Goal: Task Accomplishment & Management: Manage account settings

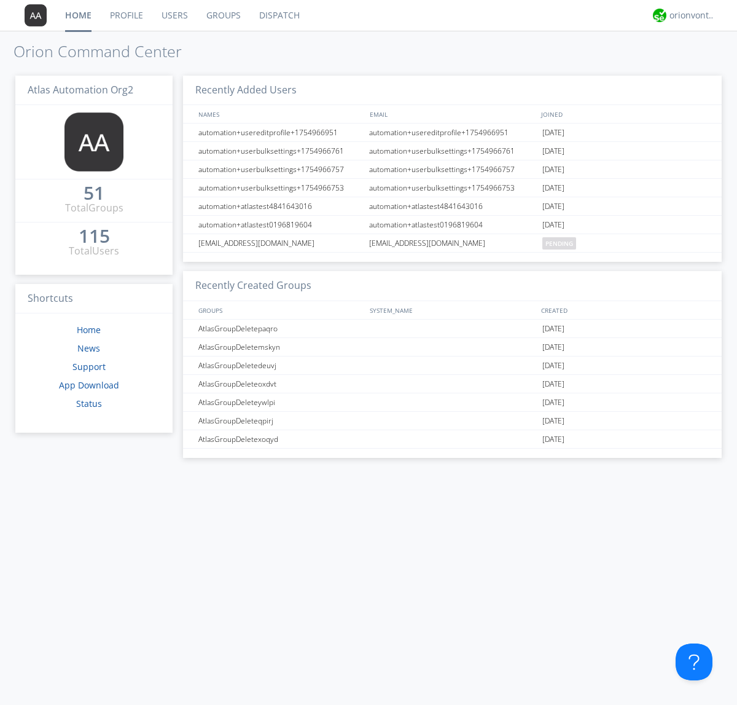
click at [222, 15] on link "Groups" at bounding box center [223, 15] width 53 height 31
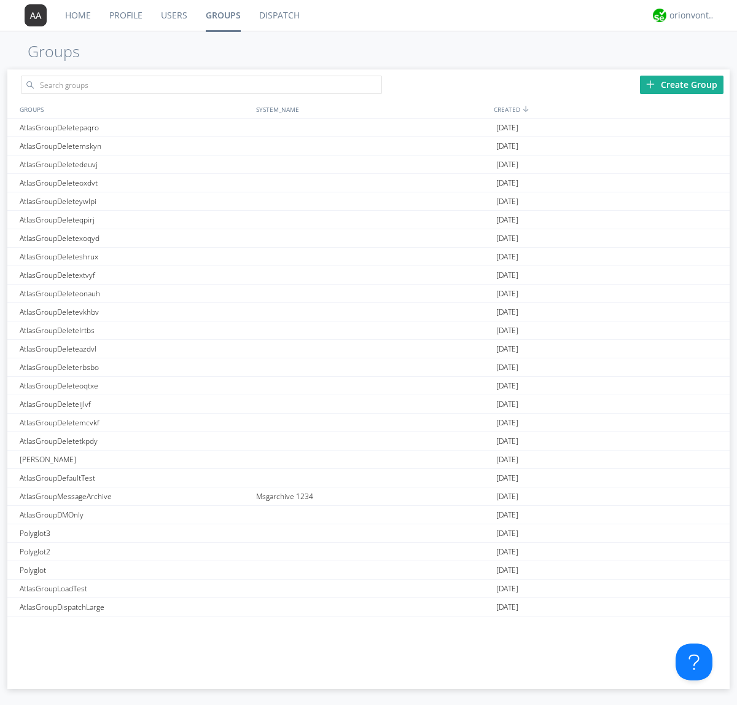
click at [682, 84] on div "Create Group" at bounding box center [682, 85] width 84 height 18
click at [222, 15] on link "Groups" at bounding box center [223, 15] width 53 height 31
type input "AtlasGroupDeleteqneax"
click at [135, 127] on div "AtlasGroupDeleteqneax" at bounding box center [135, 128] width 237 height 18
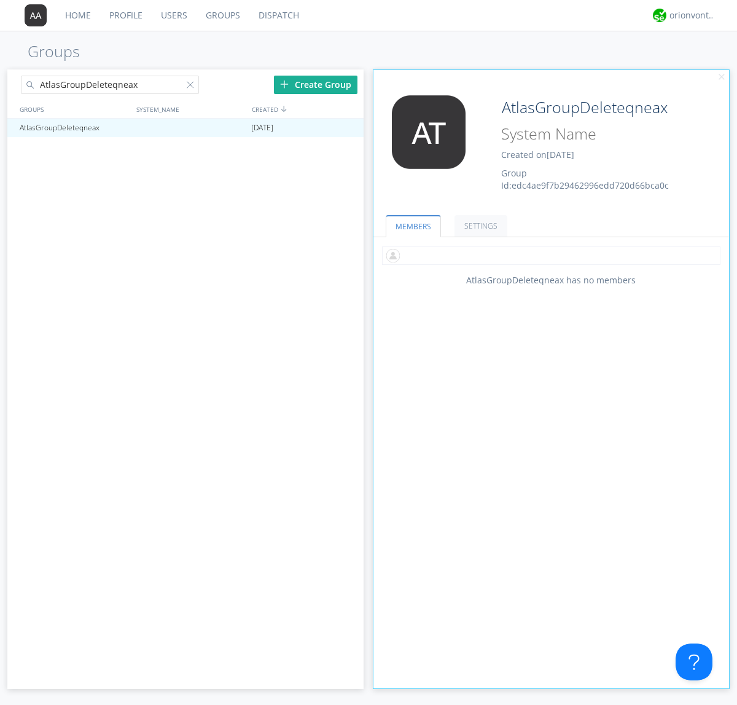
click at [551, 255] on input "text" at bounding box center [551, 255] width 339 height 18
type input "automation+atlas0005+org2"
click at [549, 255] on input "text" at bounding box center [551, 255] width 339 height 18
type input "automation+atlas0004+org2"
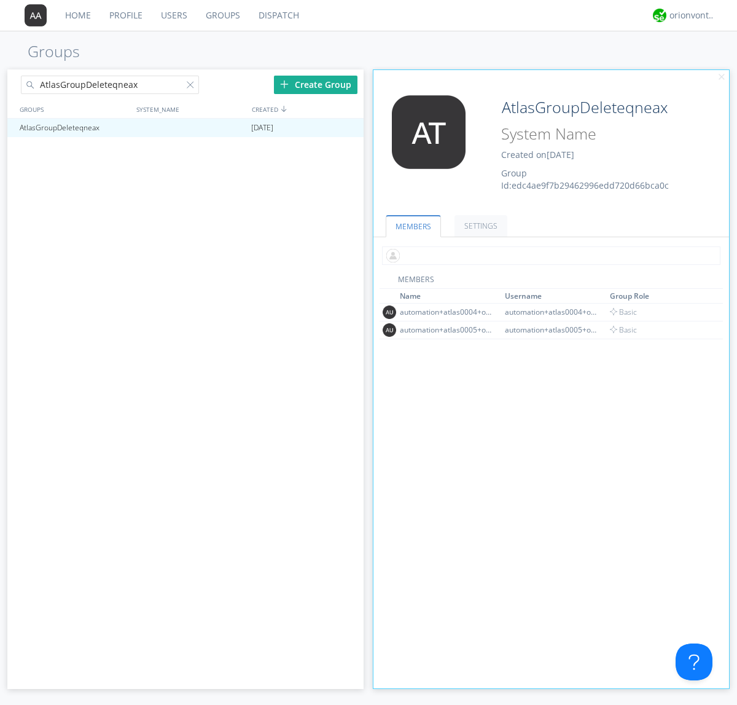
click at [549, 255] on input "text" at bounding box center [551, 255] width 339 height 18
click at [620, 329] on span "Basic" at bounding box center [624, 329] width 28 height 10
click at [549, 255] on input "text" at bounding box center [551, 255] width 339 height 18
click at [620, 312] on span "Basic" at bounding box center [624, 312] width 28 height 10
click at [348, 128] on div at bounding box center [348, 128] width 12 height 10
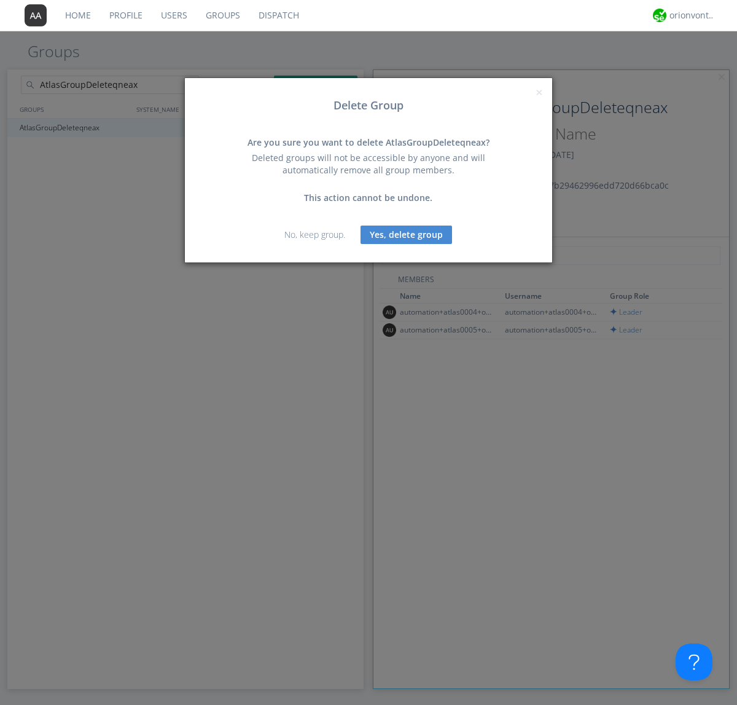
click at [407, 234] on button "Yes, delete group" at bounding box center [407, 235] width 92 height 18
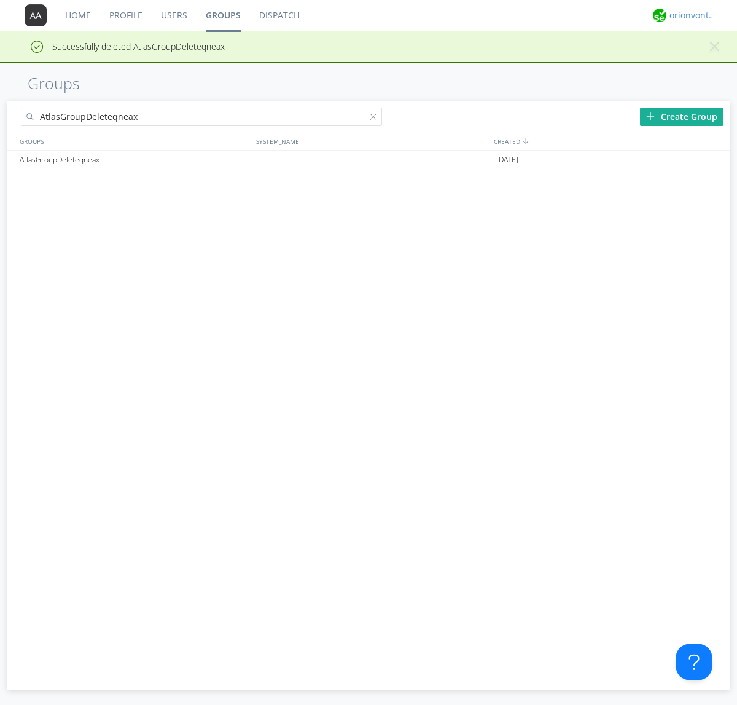
click at [690, 15] on div "orionvontas+atlas+automation+org2" at bounding box center [693, 15] width 46 height 12
